Goal: Navigation & Orientation: Find specific page/section

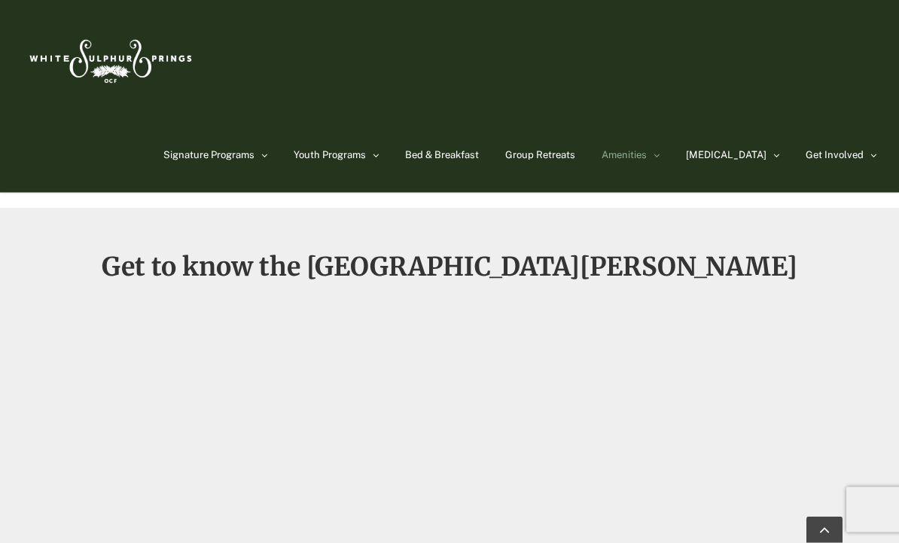
scroll to position [966, 0]
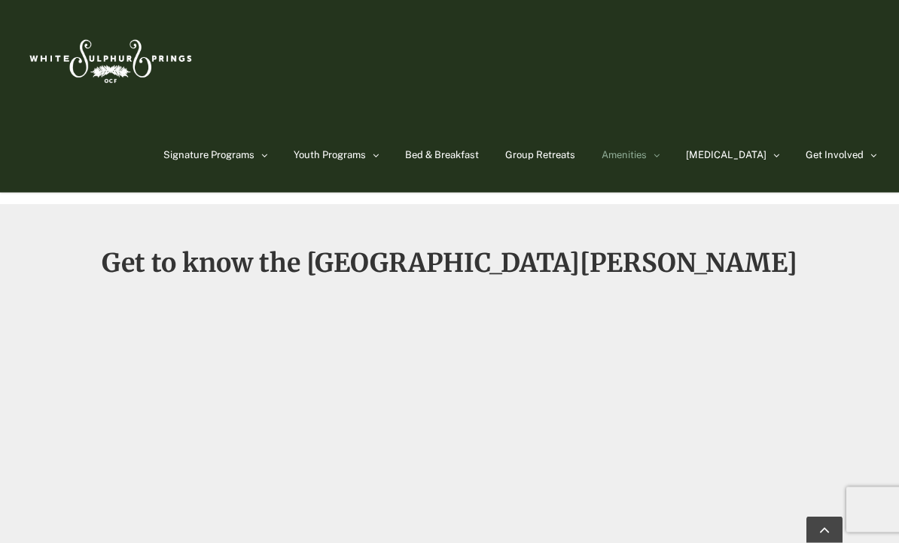
click at [767, 354] on div "Get to know the [GEOGRAPHIC_DATA][PERSON_NAME]" at bounding box center [449, 438] width 899 height 376
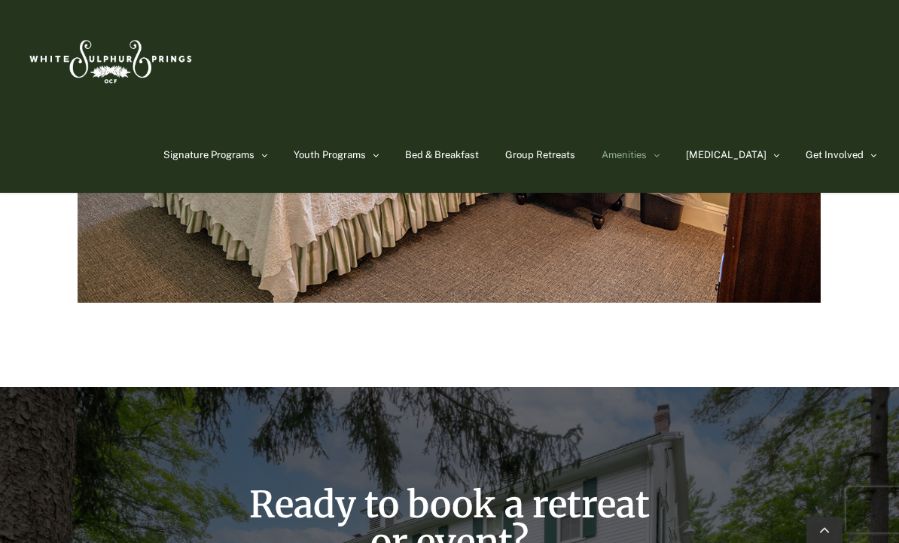
scroll to position [2708, 0]
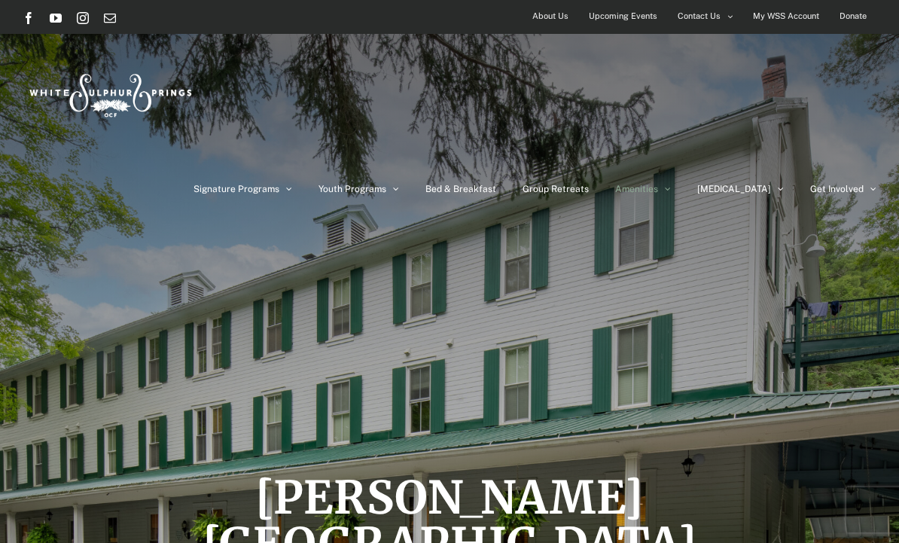
click at [496, 185] on span "Bed & Breakfast" at bounding box center [461, 189] width 71 height 9
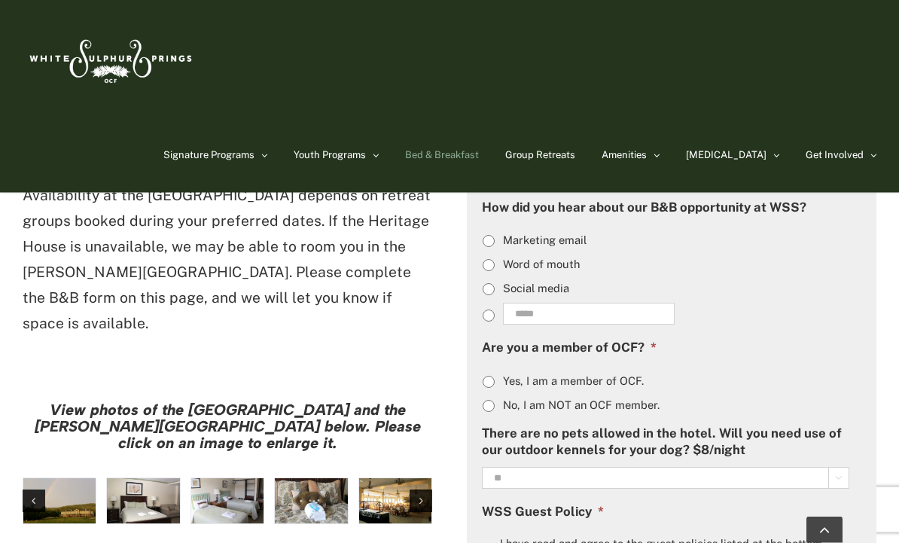
scroll to position [1040, 0]
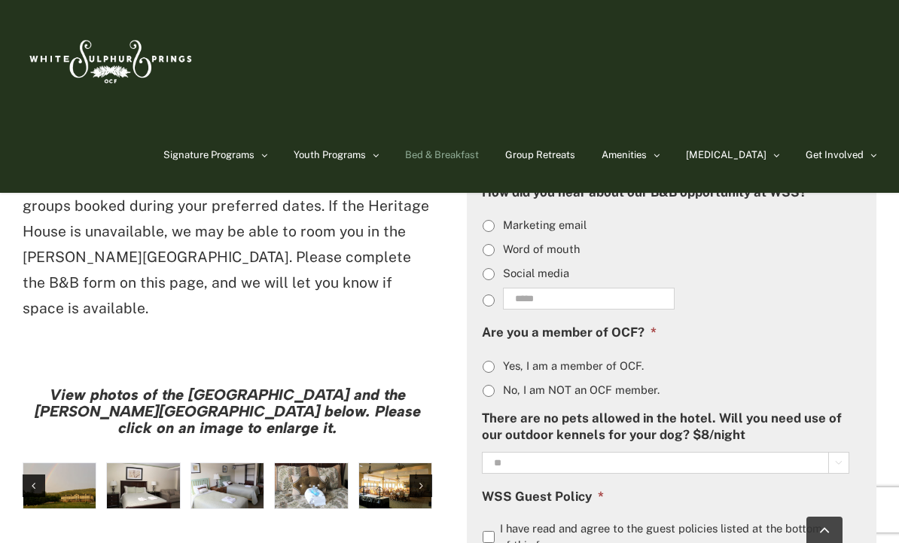
click at [44, 463] on img "large-heritage" at bounding box center [59, 486] width 72 height 46
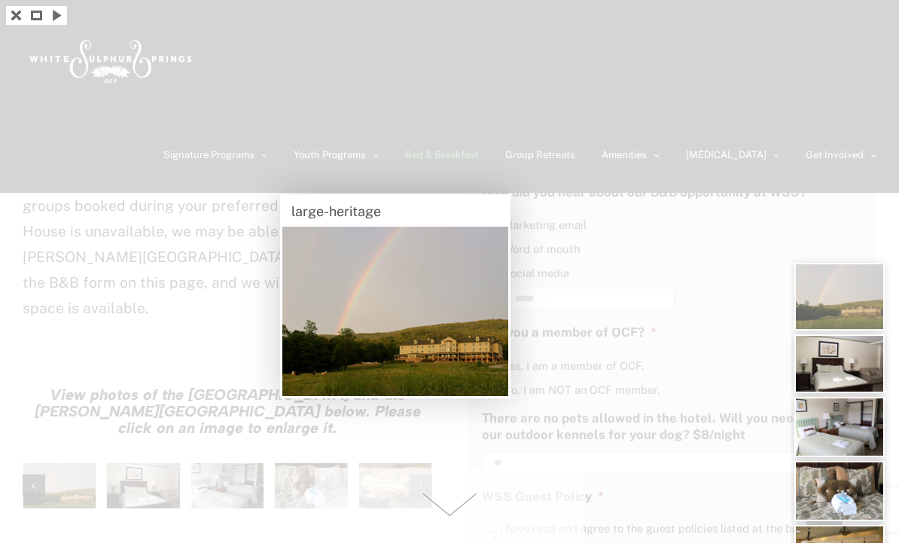
click at [157, 380] on div at bounding box center [449, 271] width 899 height 543
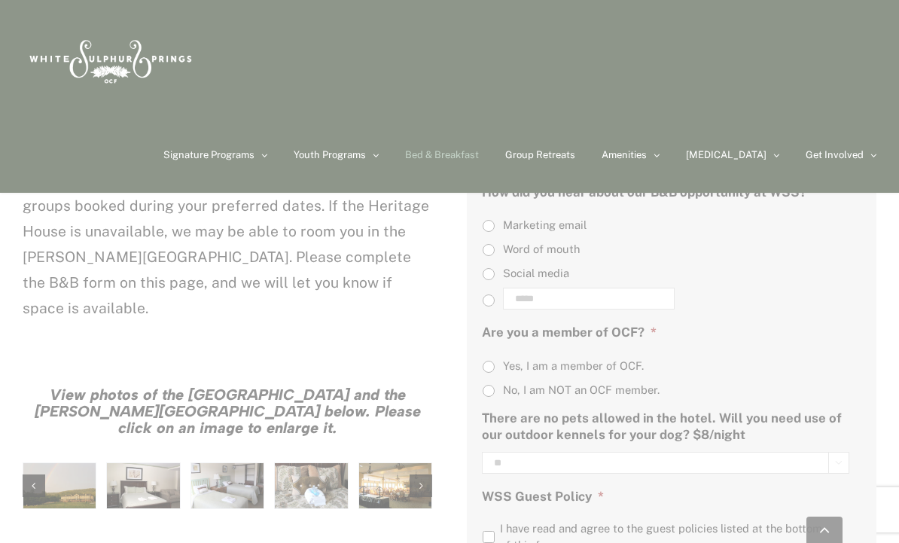
click at [554, 296] on div at bounding box center [449, 271] width 899 height 543
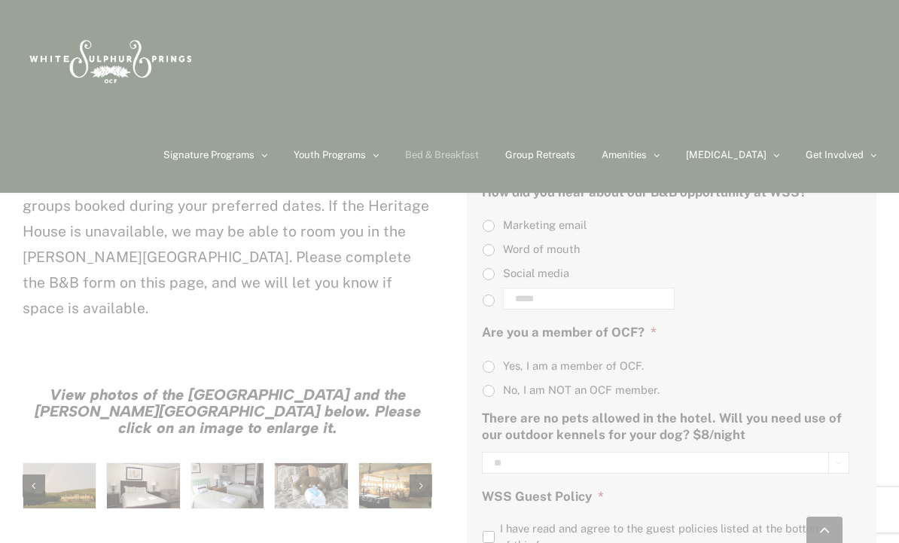
click at [558, 351] on div at bounding box center [449, 271] width 899 height 543
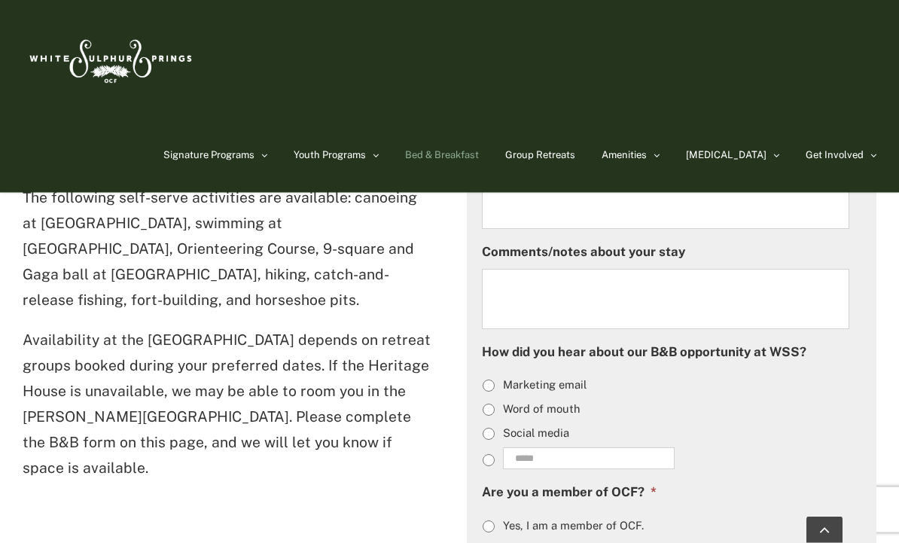
scroll to position [881, 0]
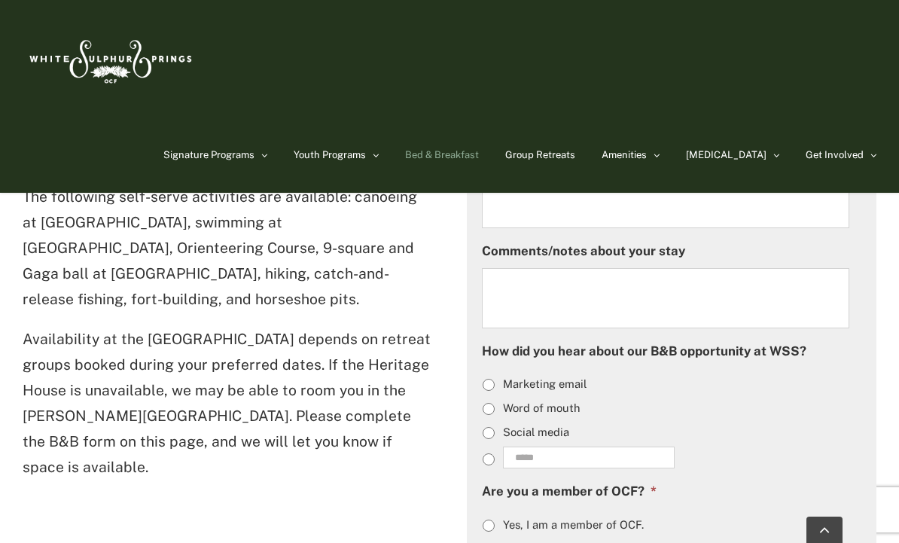
click at [719, 209] on link "[GEOGRAPHIC_DATA]" at bounding box center [666, 208] width 128 height 27
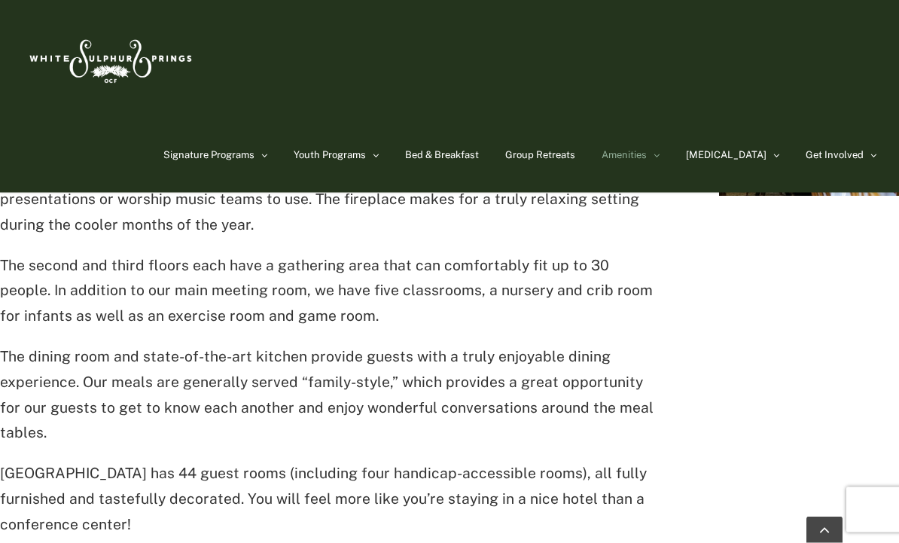
scroll to position [667, 0]
click at [575, 156] on span "Group Retreats" at bounding box center [540, 155] width 70 height 10
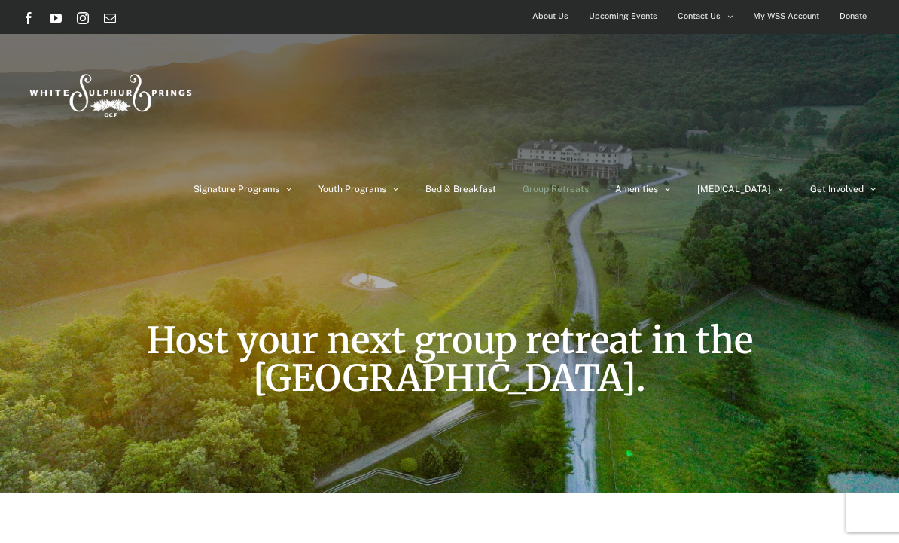
click at [496, 151] on link "Bed & Breakfast" at bounding box center [461, 188] width 71 height 75
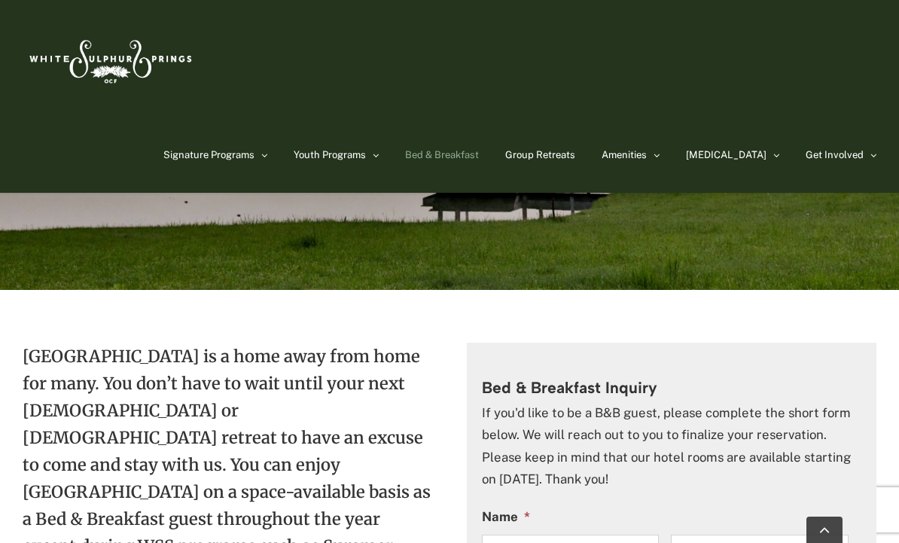
scroll to position [195, 0]
